Goal: Transaction & Acquisition: Obtain resource

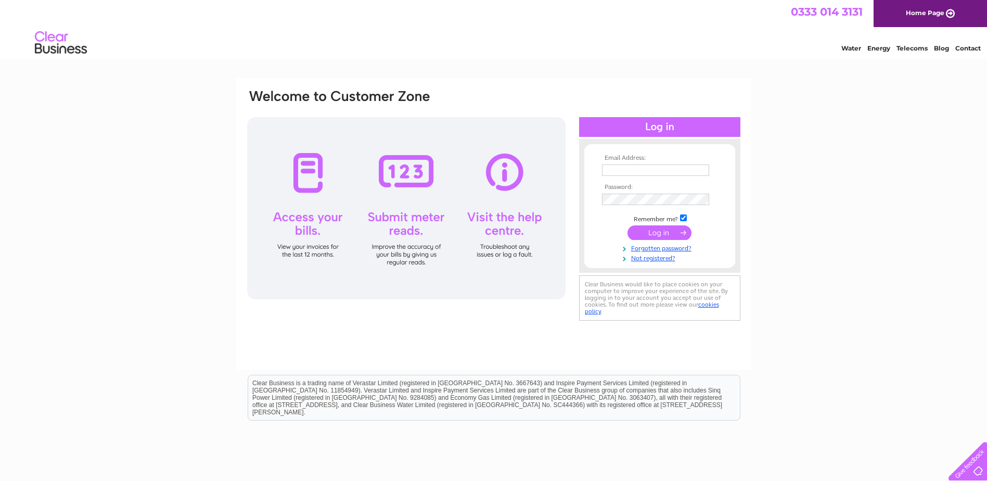
click at [641, 173] on input "text" at bounding box center [655, 169] width 107 height 11
paste input "[EMAIL_ADDRESS][DOMAIN_NAME]"
type input "[EMAIL_ADDRESS][DOMAIN_NAME]"
click at [681, 233] on input "submit" at bounding box center [659, 233] width 64 height 15
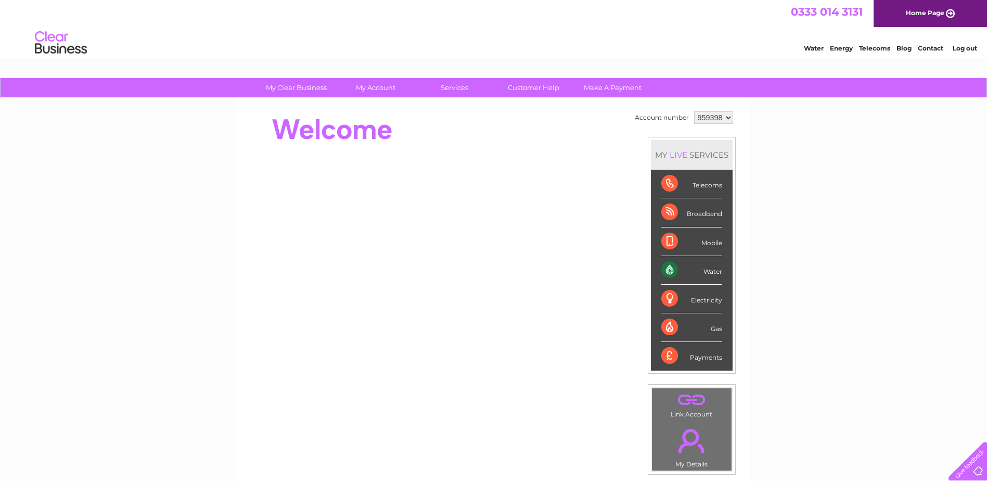
drag, startPoint x: 824, startPoint y: 198, endPoint x: 815, endPoint y: 200, distance: 9.7
click at [824, 198] on div "My Clear Business Login Details My Details My Preferences Link Account My Accou…" at bounding box center [493, 370] width 987 height 585
click at [713, 118] on select "959398" at bounding box center [713, 117] width 39 height 12
click at [785, 135] on div "My Clear Business Login Details My Details My Preferences Link Account My Accou…" at bounding box center [493, 370] width 987 height 585
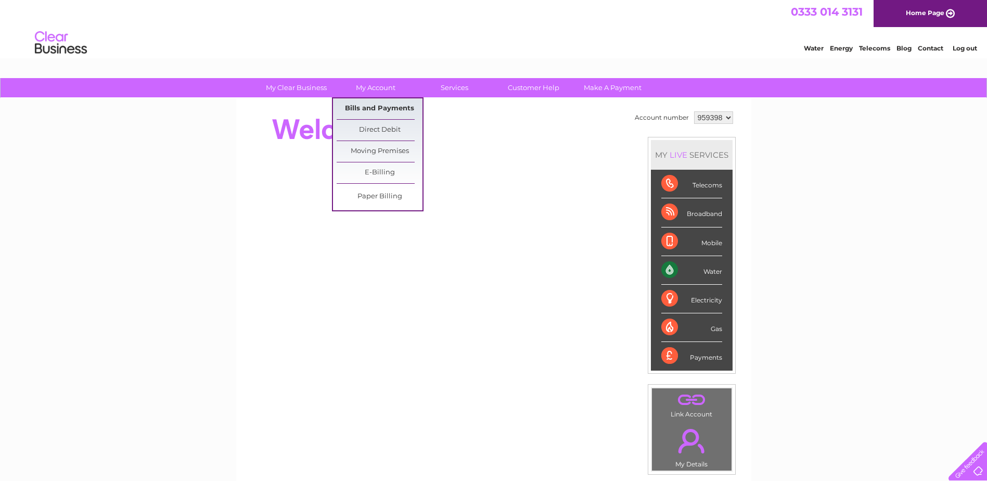
click at [390, 104] on link "Bills and Payments" at bounding box center [380, 108] width 86 height 21
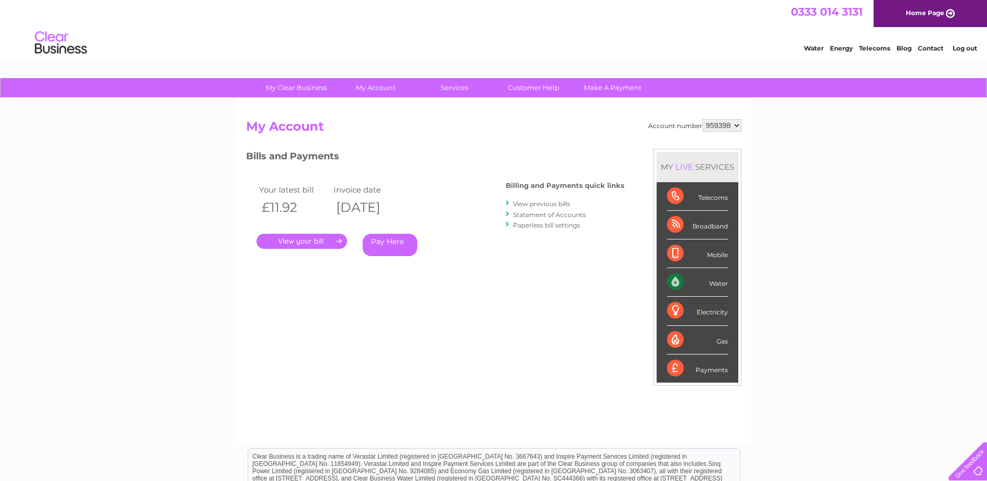
click at [537, 204] on link "View previous bills" at bounding box center [541, 204] width 57 height 8
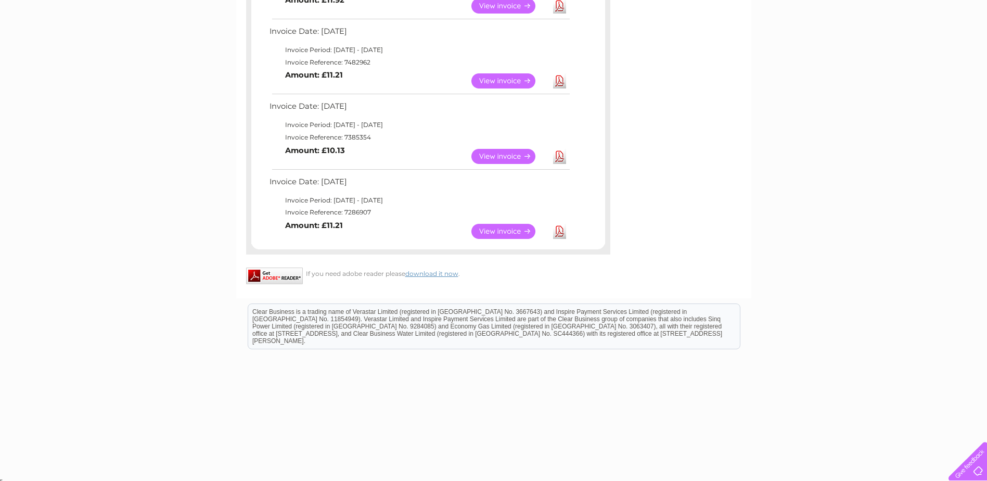
scroll to position [625, 0]
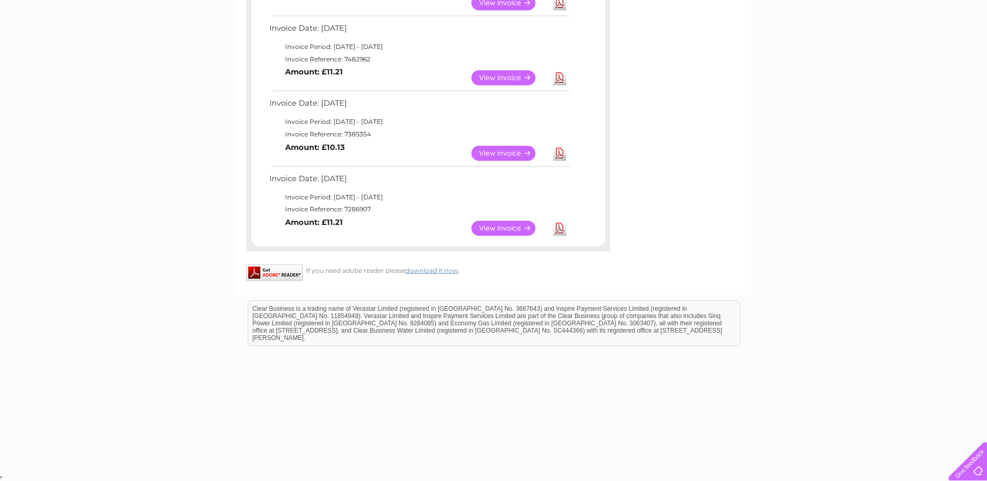
click at [556, 232] on link "Download" at bounding box center [559, 228] width 13 height 15
